Goal: Unclear

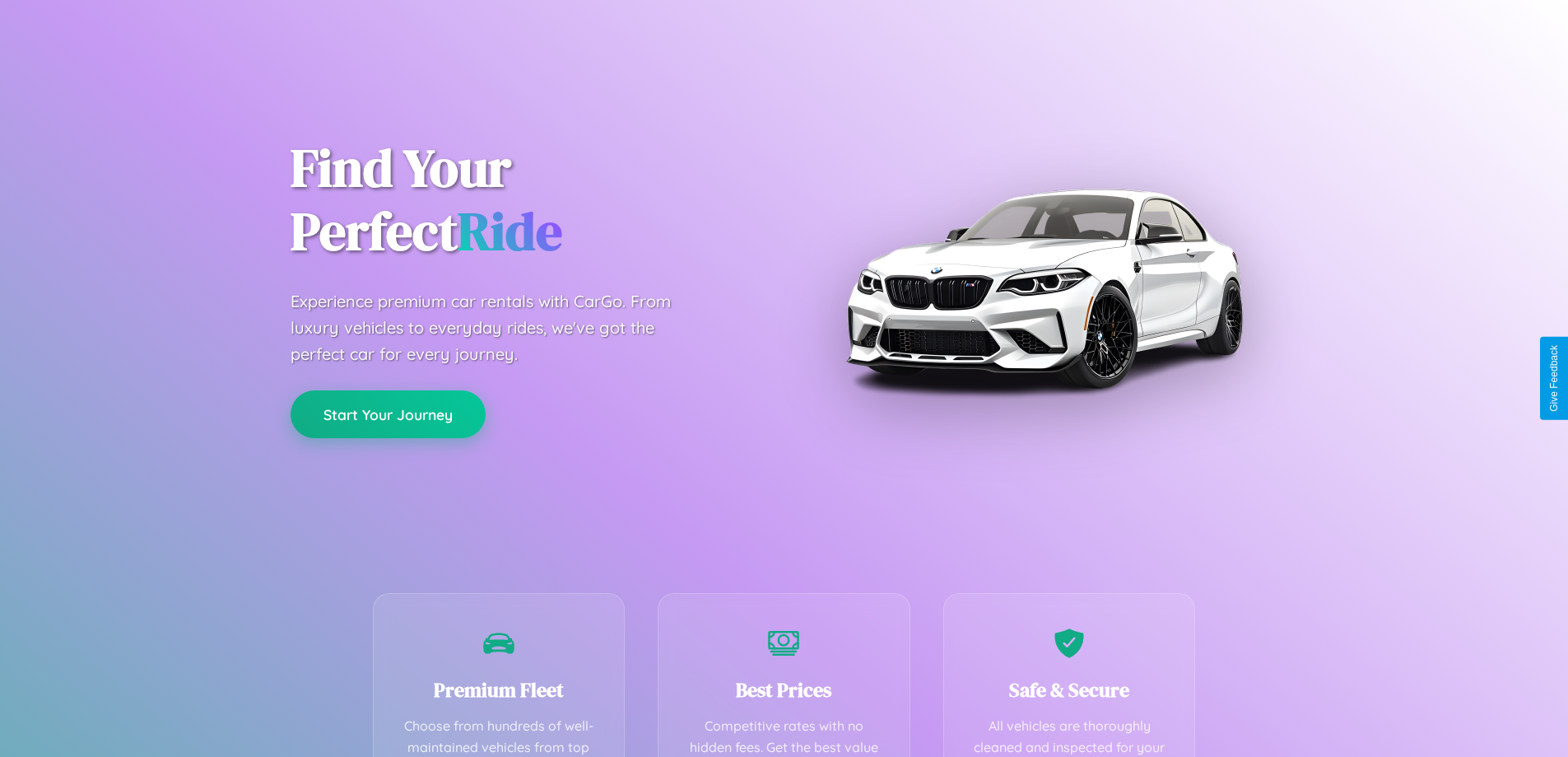
click at [387, 415] on button "Start Your Journey" at bounding box center [388, 415] width 195 height 48
click at [387, 414] on button "Start Your Journey" at bounding box center [388, 415] width 195 height 48
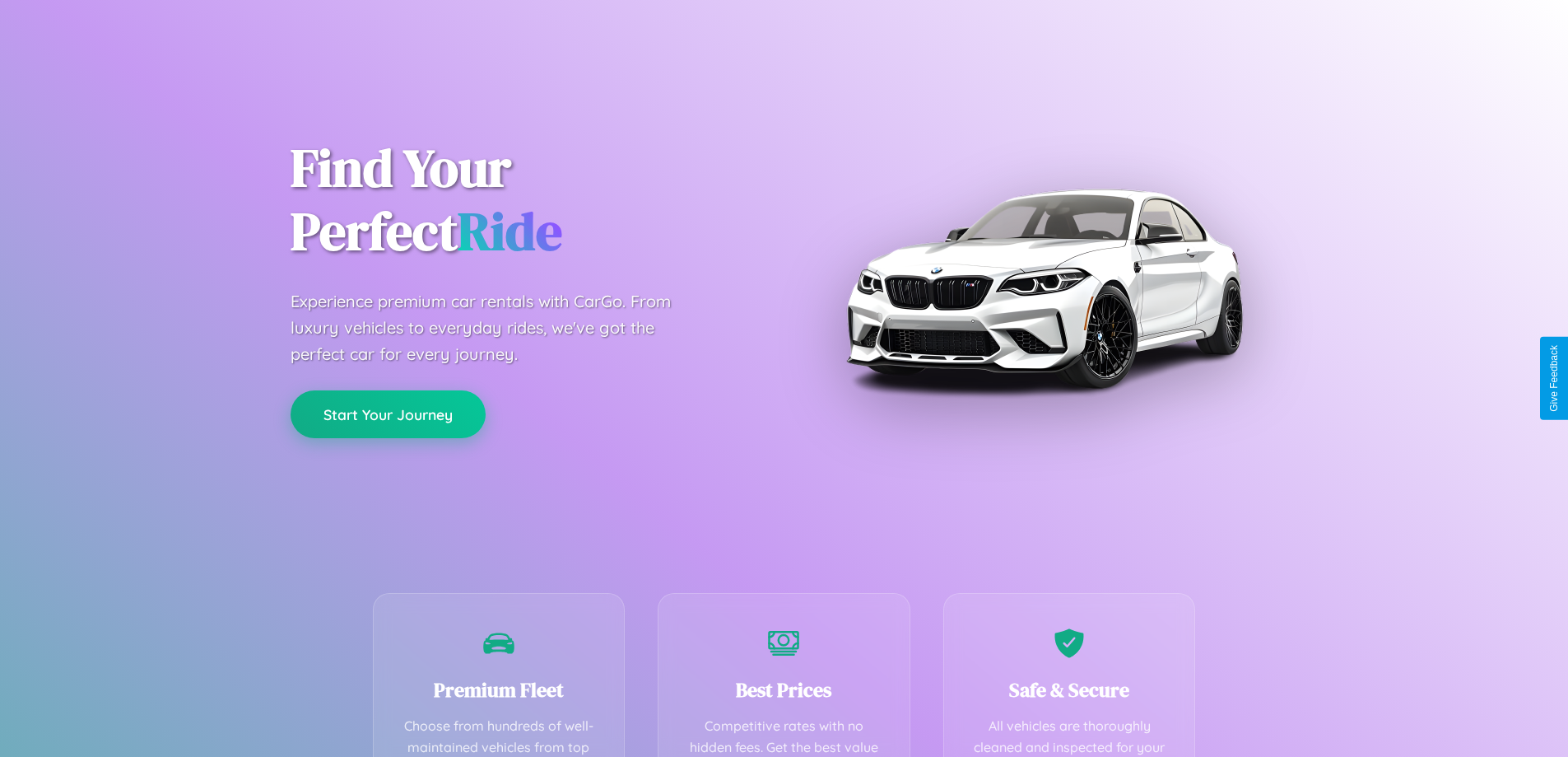
click at [387, 414] on button "Start Your Journey" at bounding box center [388, 415] width 195 height 48
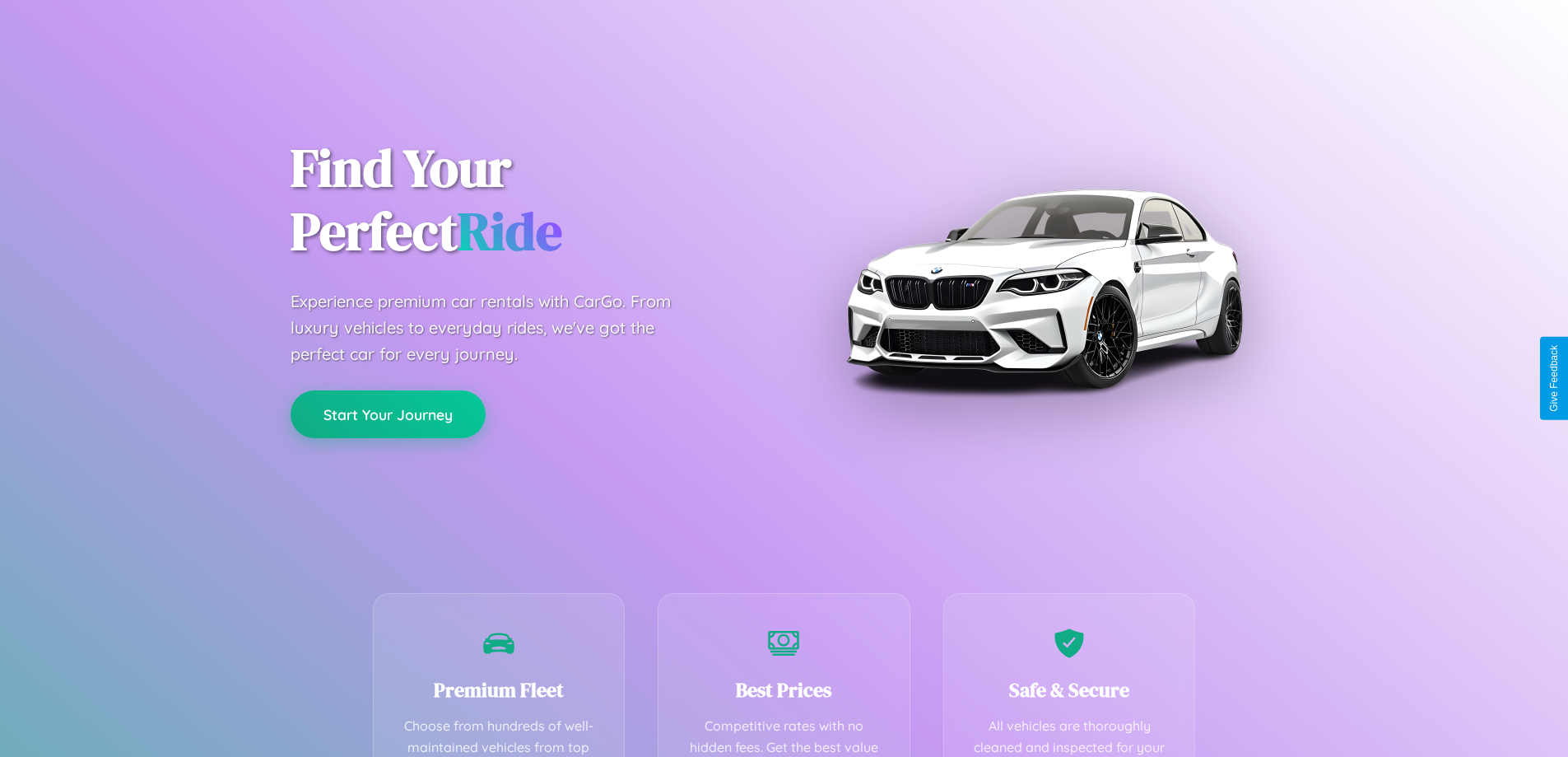
click at [387, 414] on button "Start Your Journey" at bounding box center [388, 415] width 195 height 48
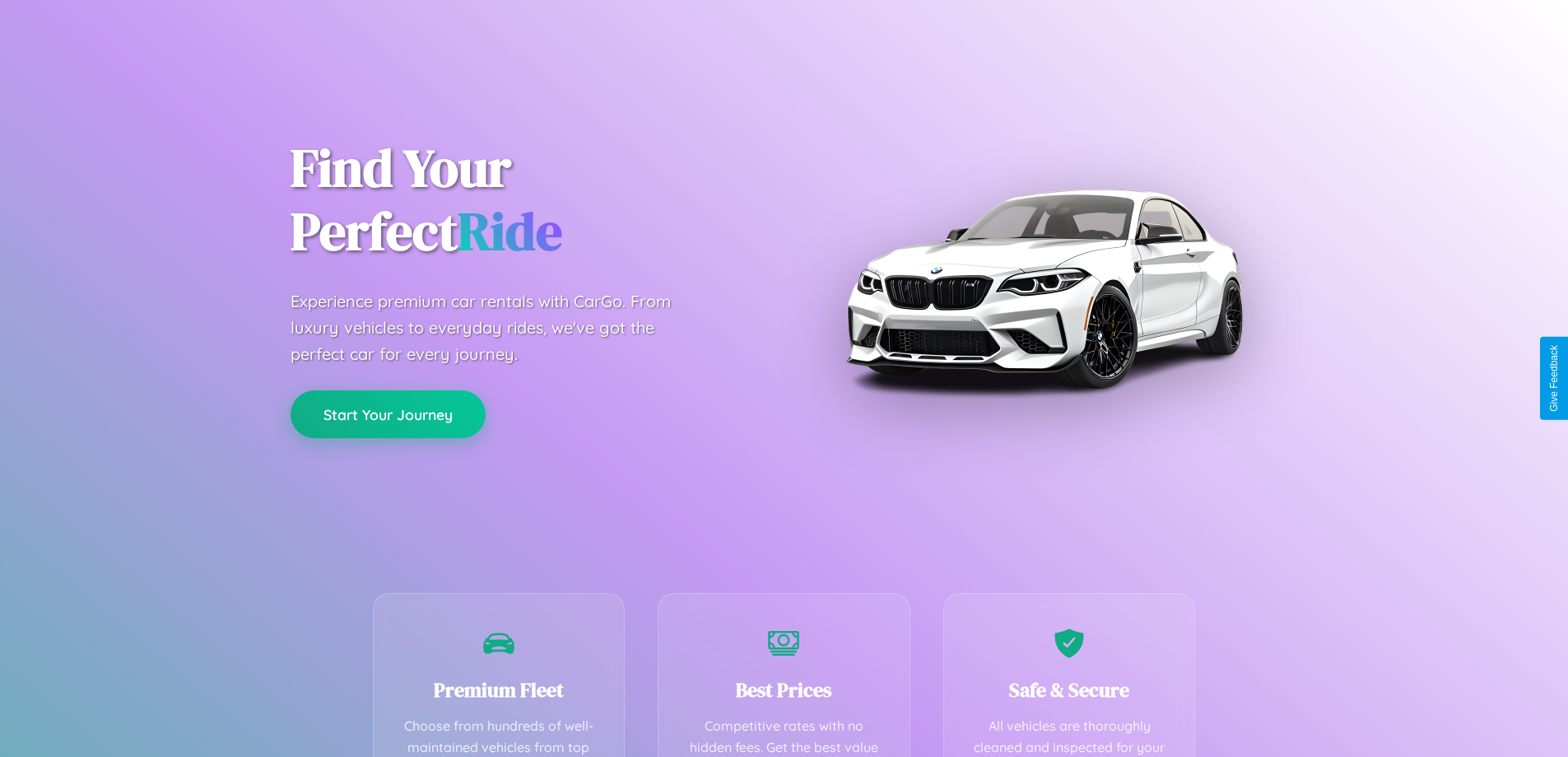
click at [387, 414] on button "Start Your Journey" at bounding box center [388, 415] width 195 height 48
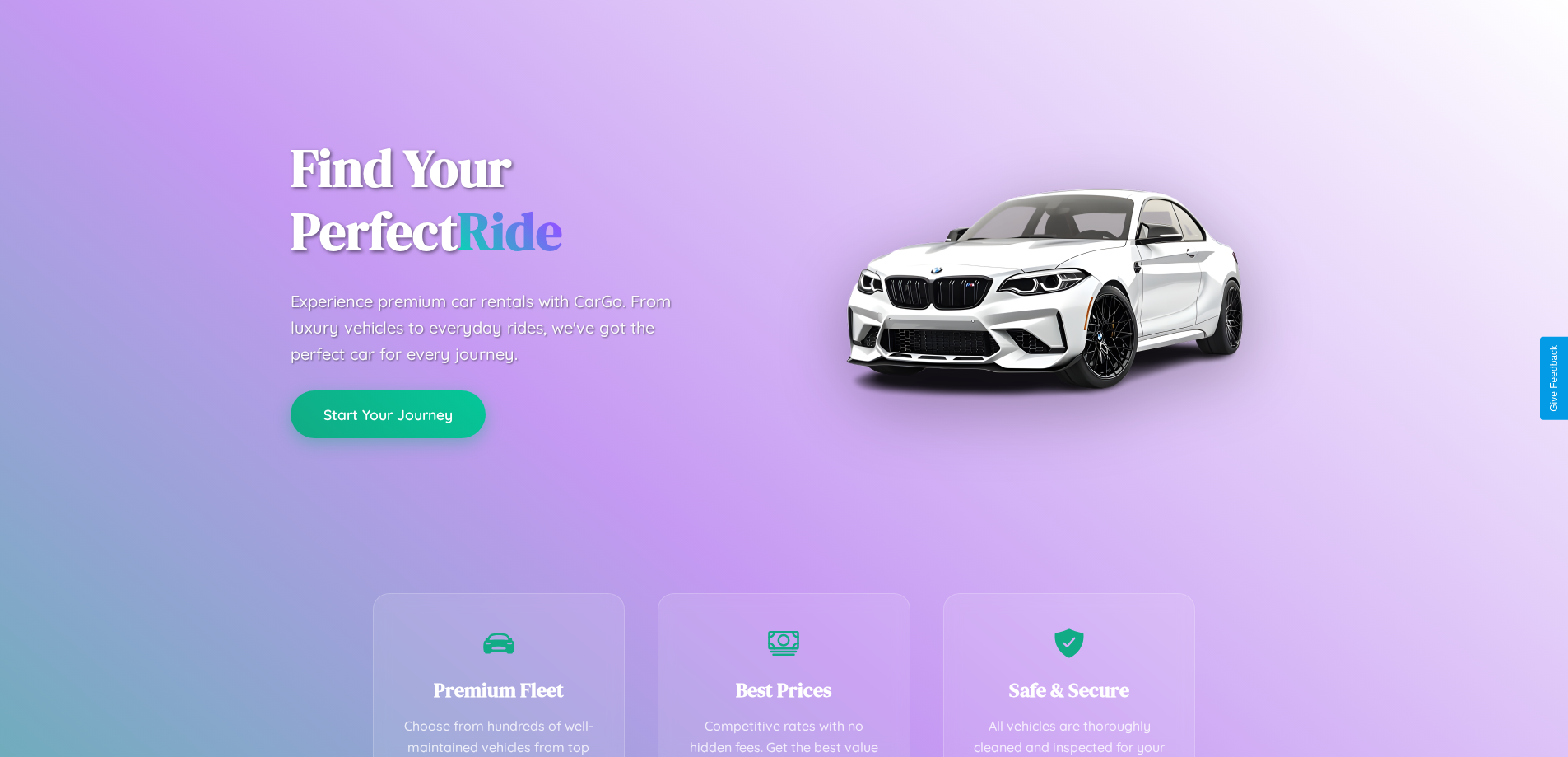
click at [387, 414] on button "Start Your Journey" at bounding box center [388, 415] width 195 height 48
